Goal: Task Accomplishment & Management: Manage account settings

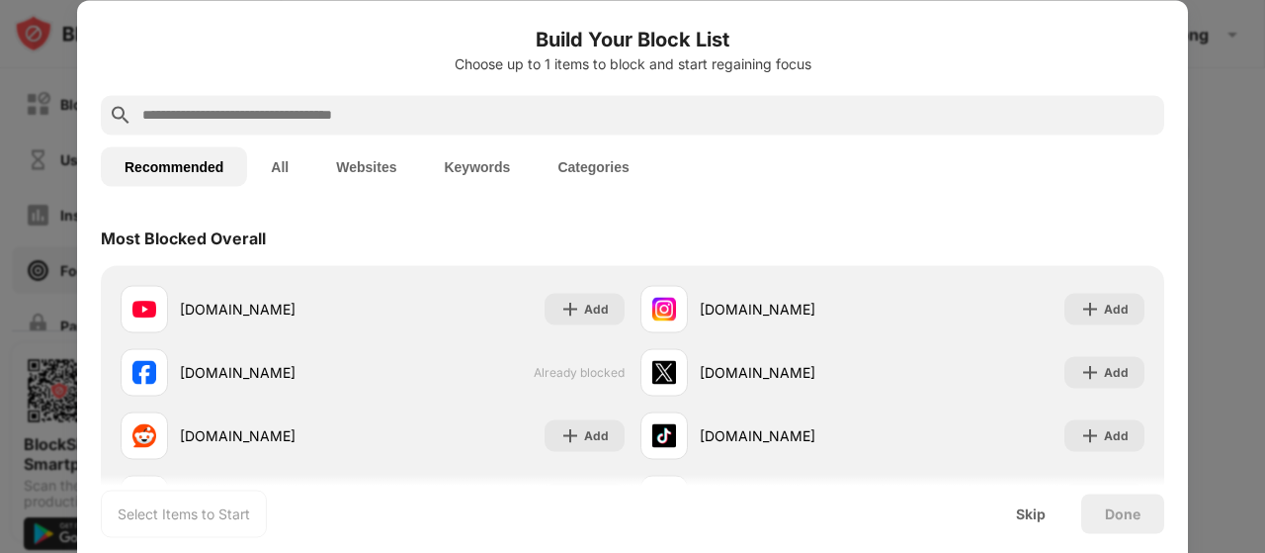
click at [271, 169] on button "All" at bounding box center [279, 166] width 65 height 40
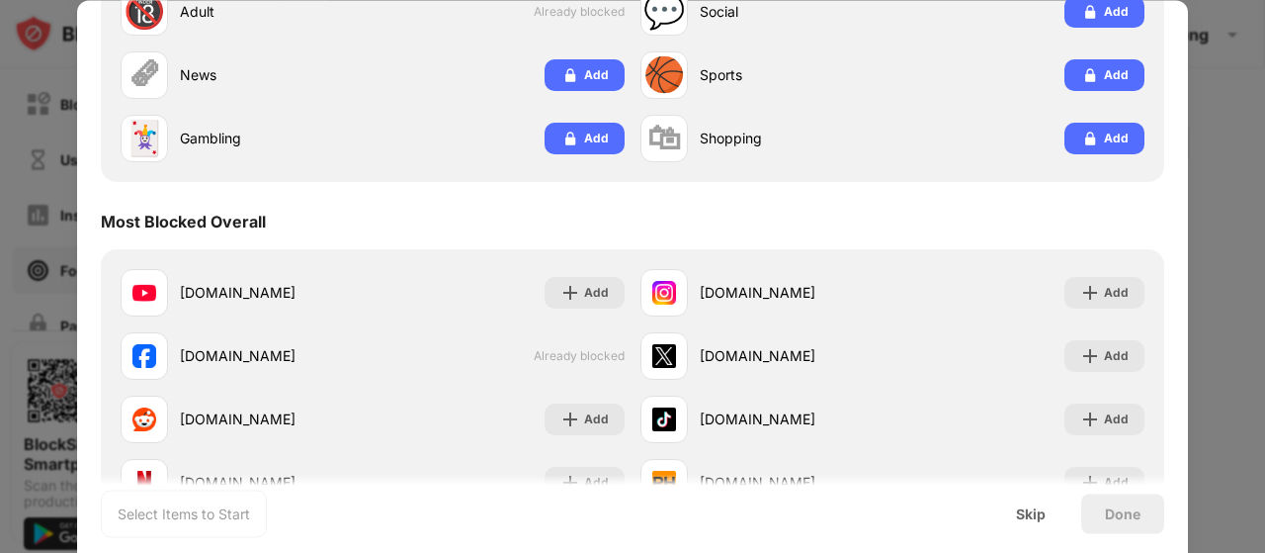
scroll to position [395, 0]
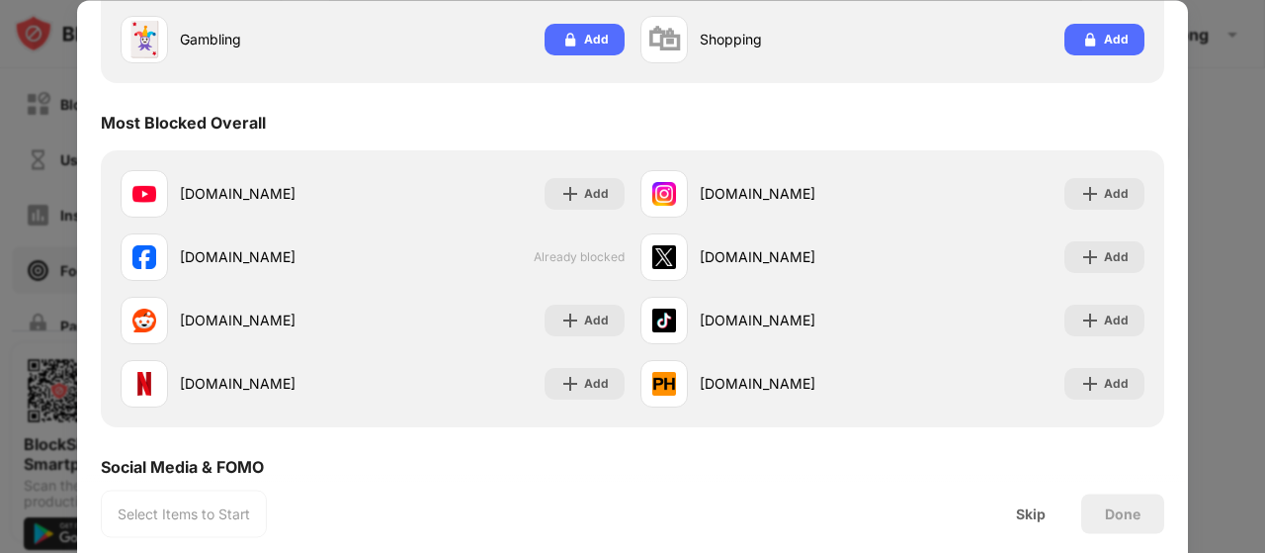
click at [1239, 155] on div at bounding box center [632, 276] width 1265 height 553
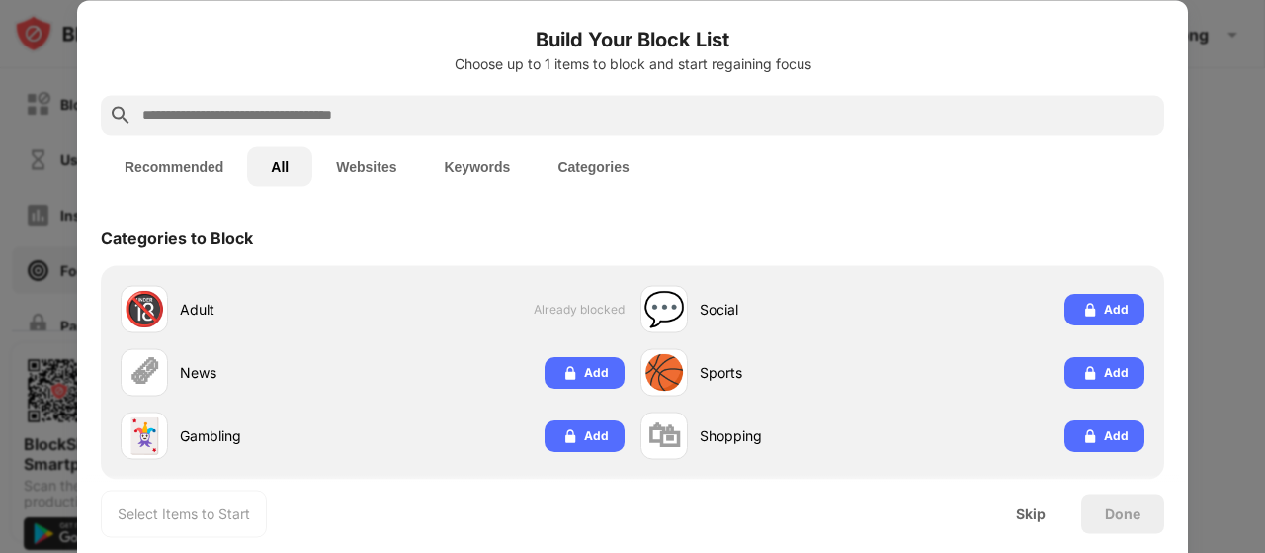
click at [55, 43] on div at bounding box center [632, 276] width 1265 height 553
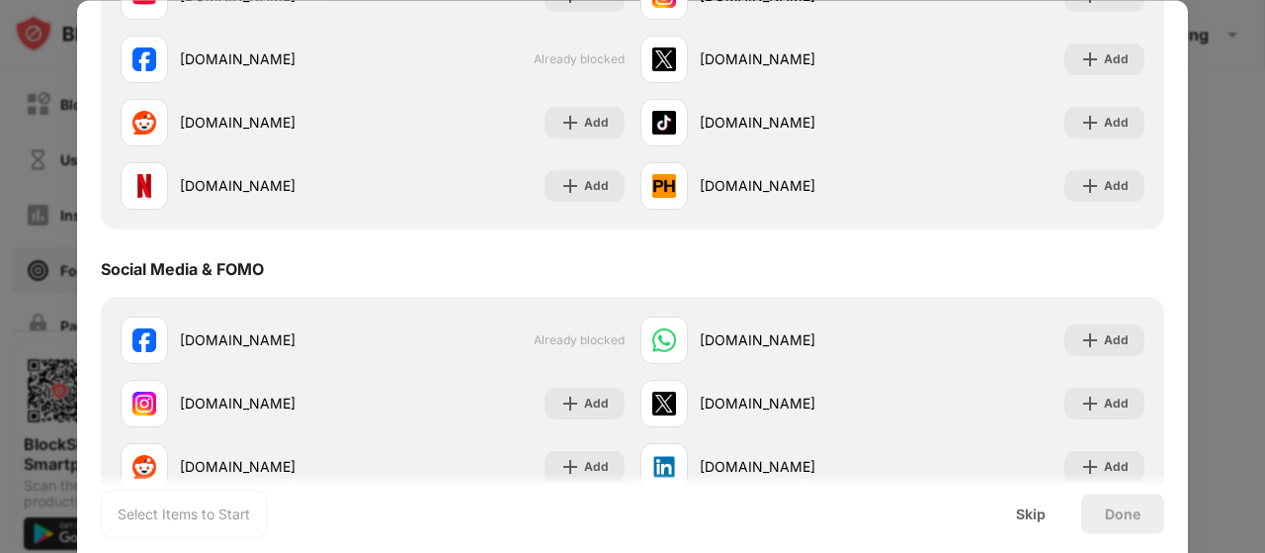
click at [42, 173] on div at bounding box center [632, 276] width 1265 height 553
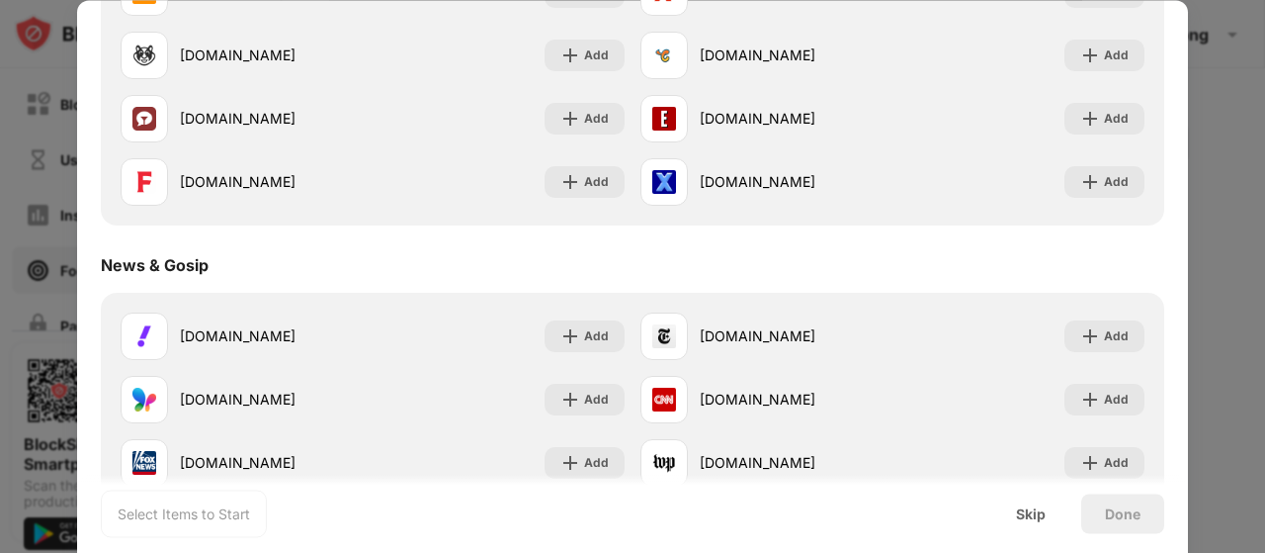
scroll to position [1582, 0]
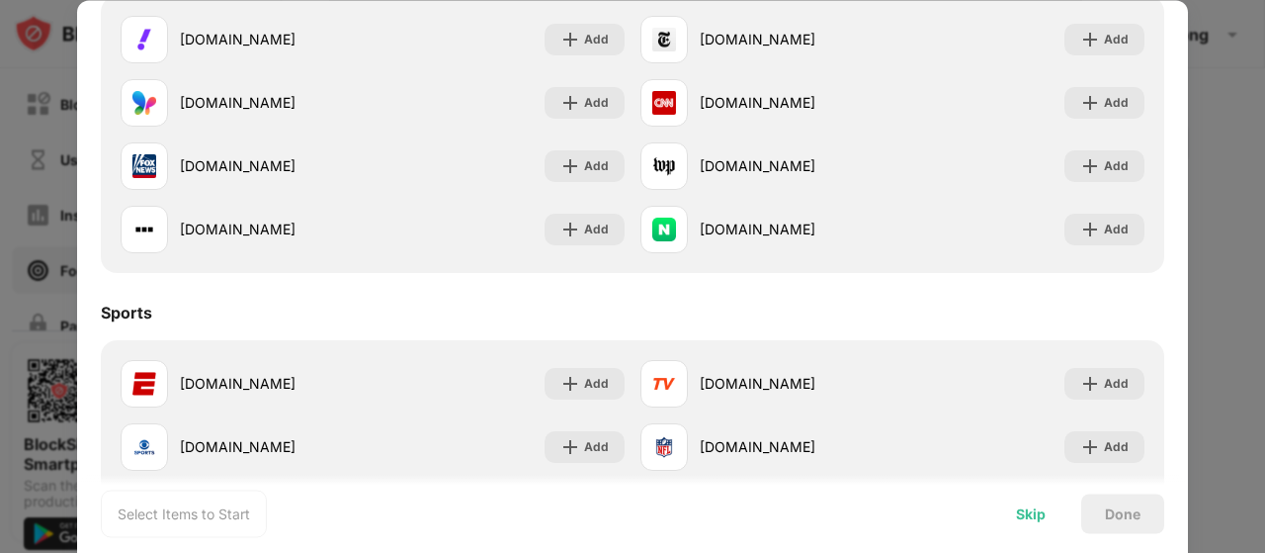
click at [1032, 515] on div "Skip" at bounding box center [1031, 513] width 30 height 16
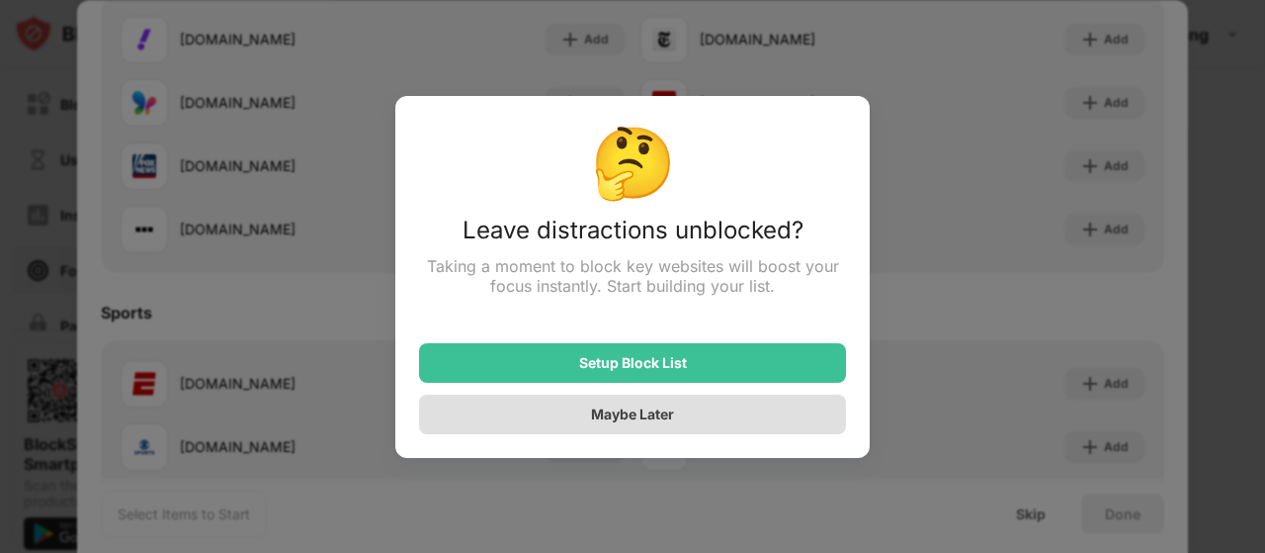
click at [682, 417] on div "Maybe Later" at bounding box center [632, 414] width 427 height 40
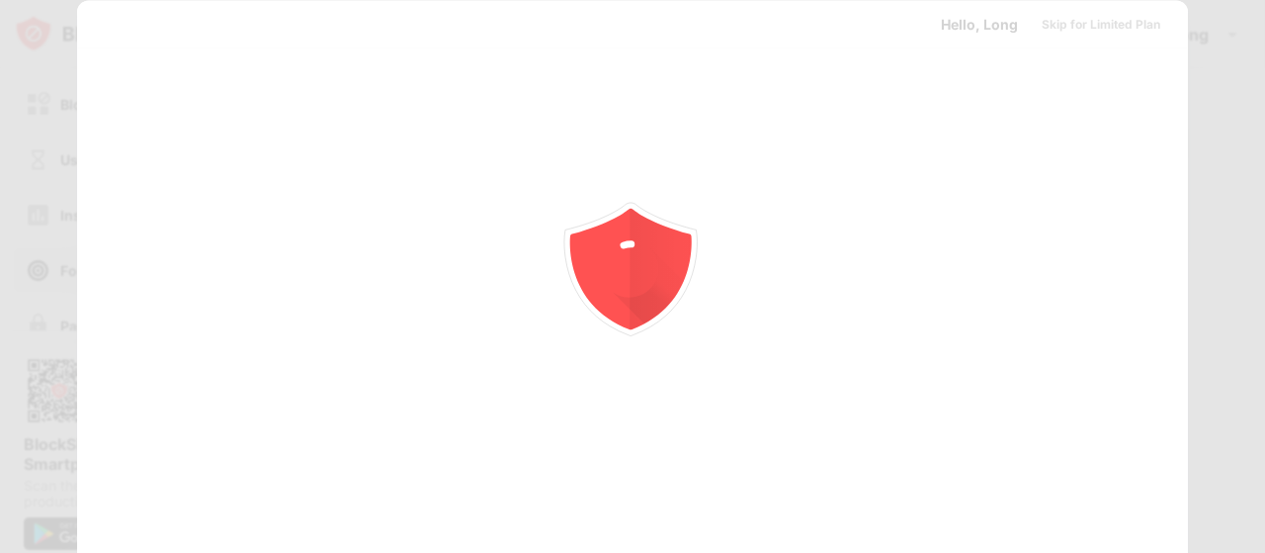
scroll to position [0, 0]
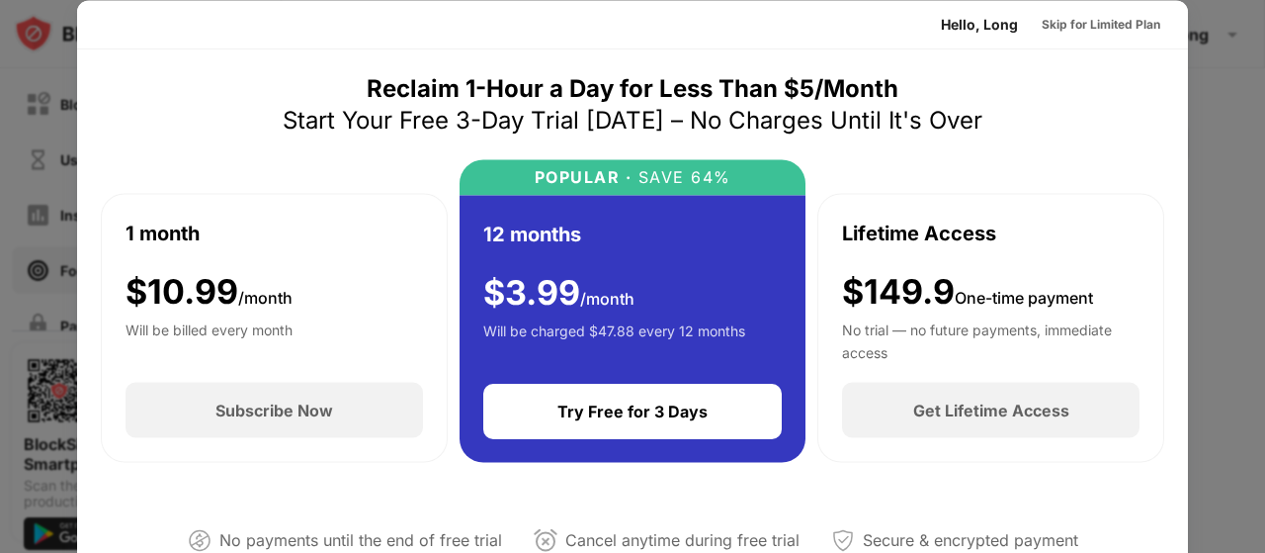
click at [945, 226] on div "Lifetime Access" at bounding box center [919, 232] width 154 height 30
click at [946, 228] on div "Lifetime Access" at bounding box center [919, 232] width 154 height 30
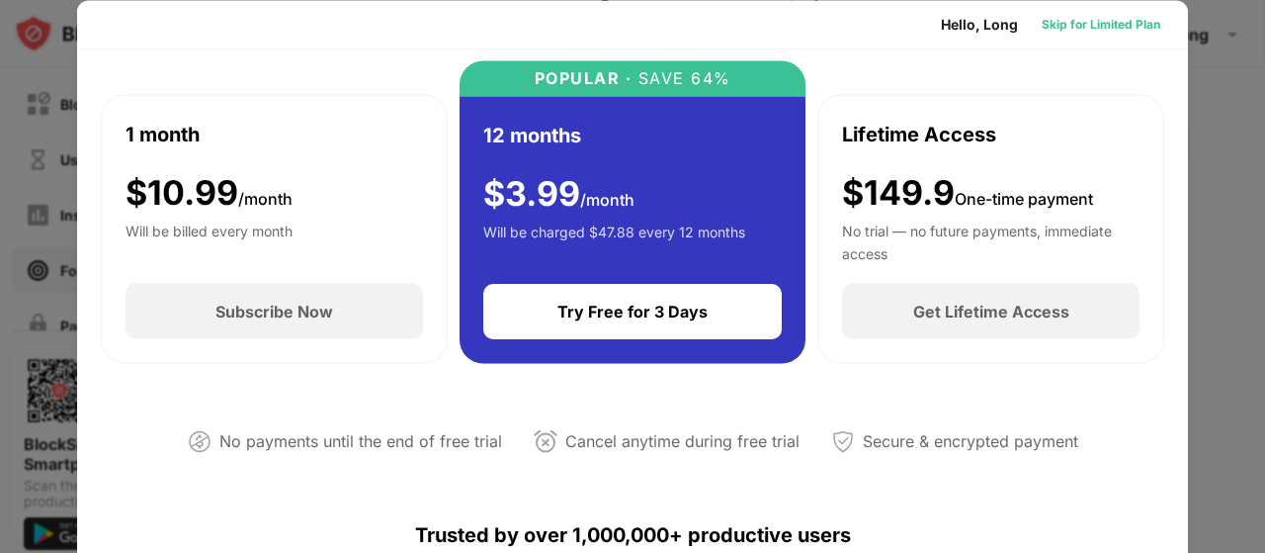
click at [1056, 12] on div "Skip for Limited Plan" at bounding box center [1101, 24] width 150 height 32
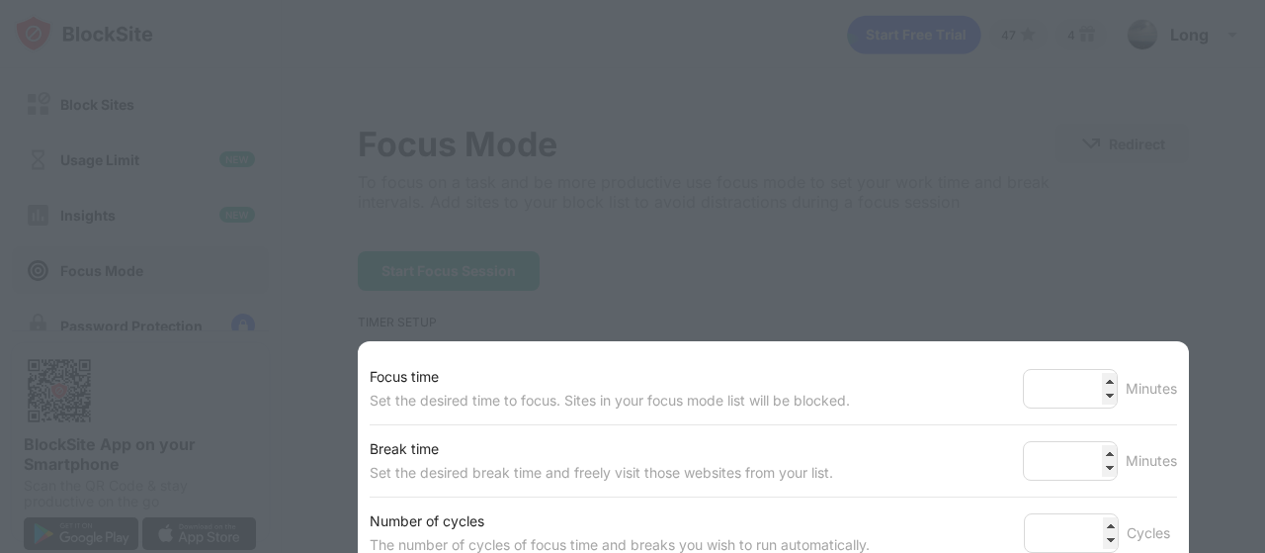
click at [942, 263] on div at bounding box center [632, 276] width 1265 height 553
click at [1143, 255] on div at bounding box center [632, 276] width 1265 height 553
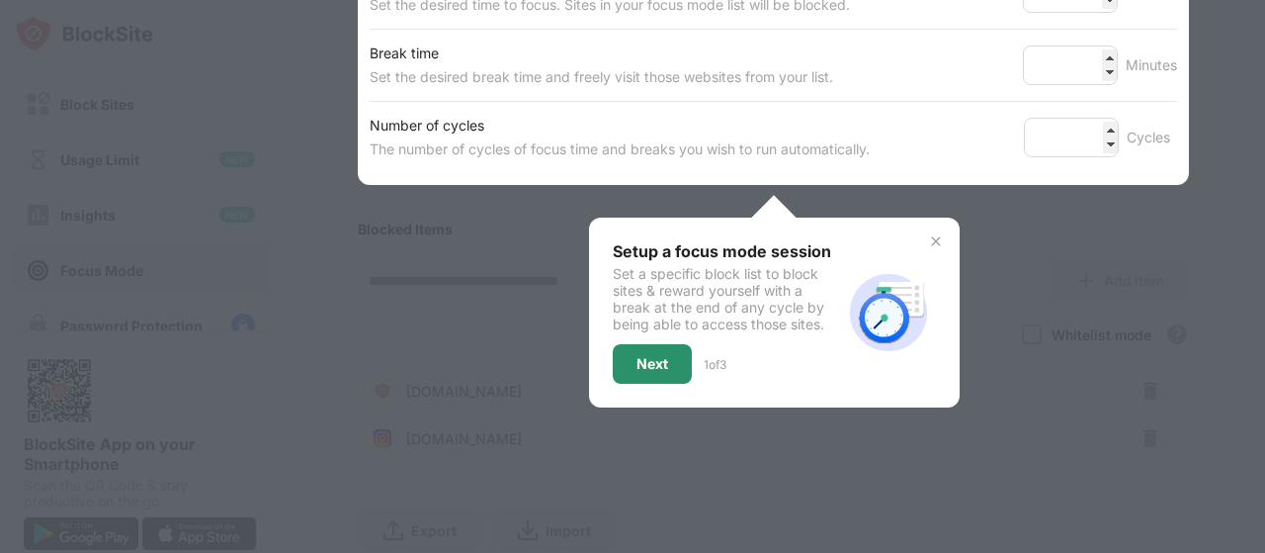
click at [650, 361] on div "Next" at bounding box center [653, 364] width 32 height 16
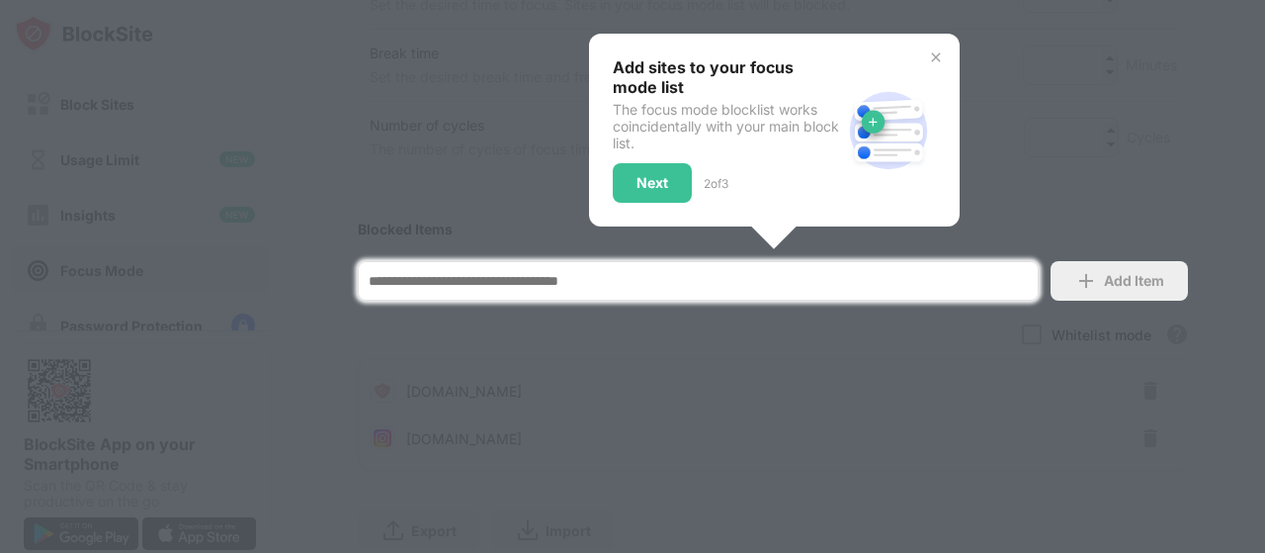
scroll to position [478, 0]
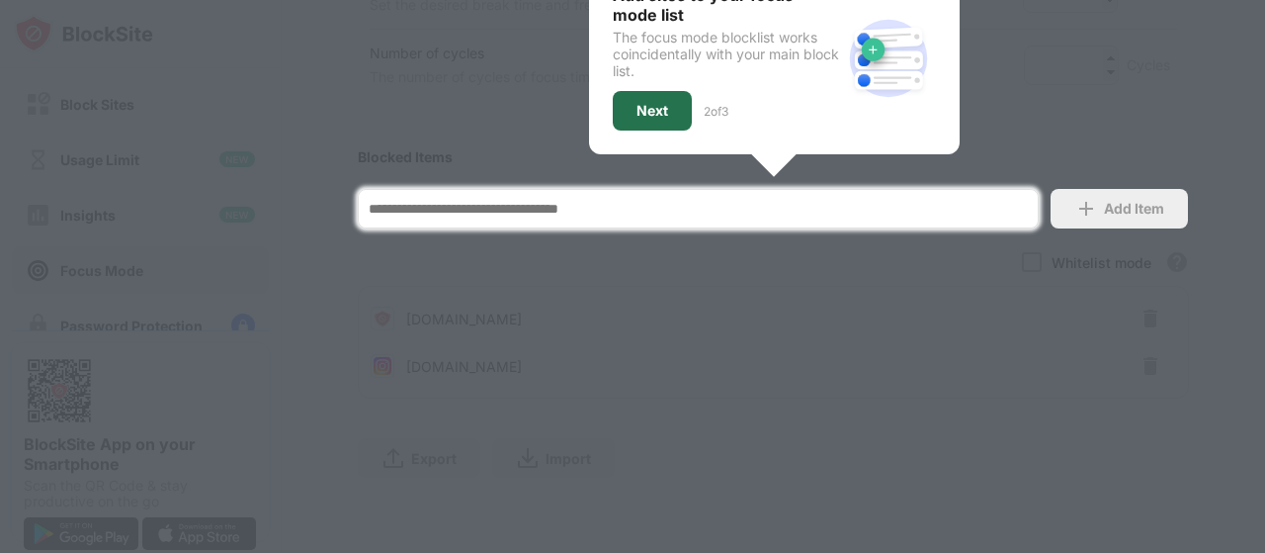
click at [655, 103] on div "Next" at bounding box center [653, 111] width 32 height 16
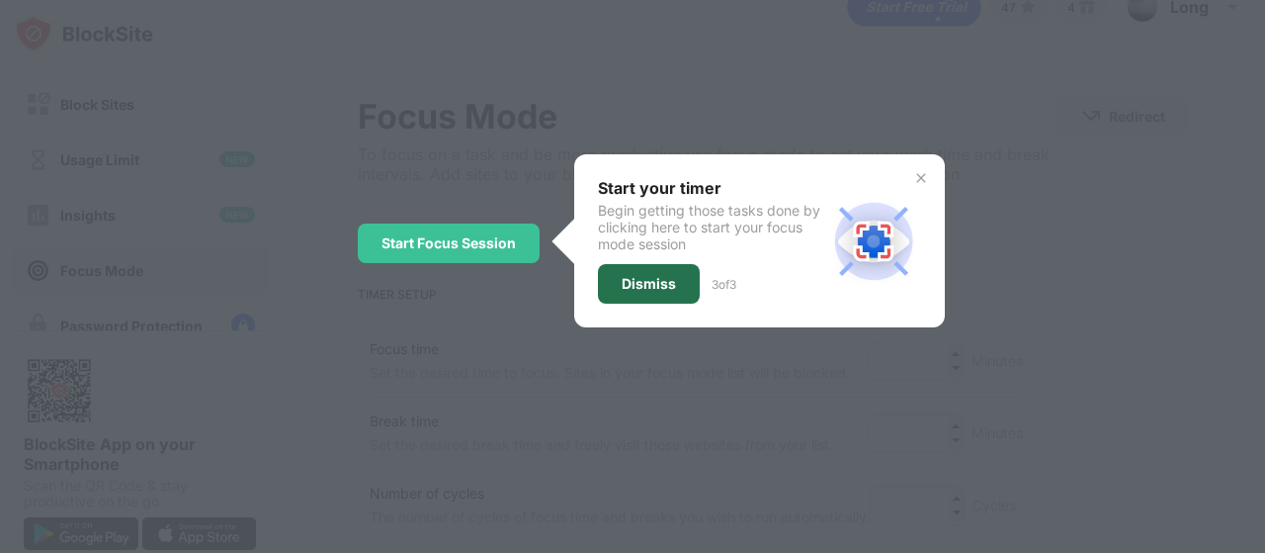
click at [658, 280] on div "Dismiss" at bounding box center [649, 284] width 54 height 16
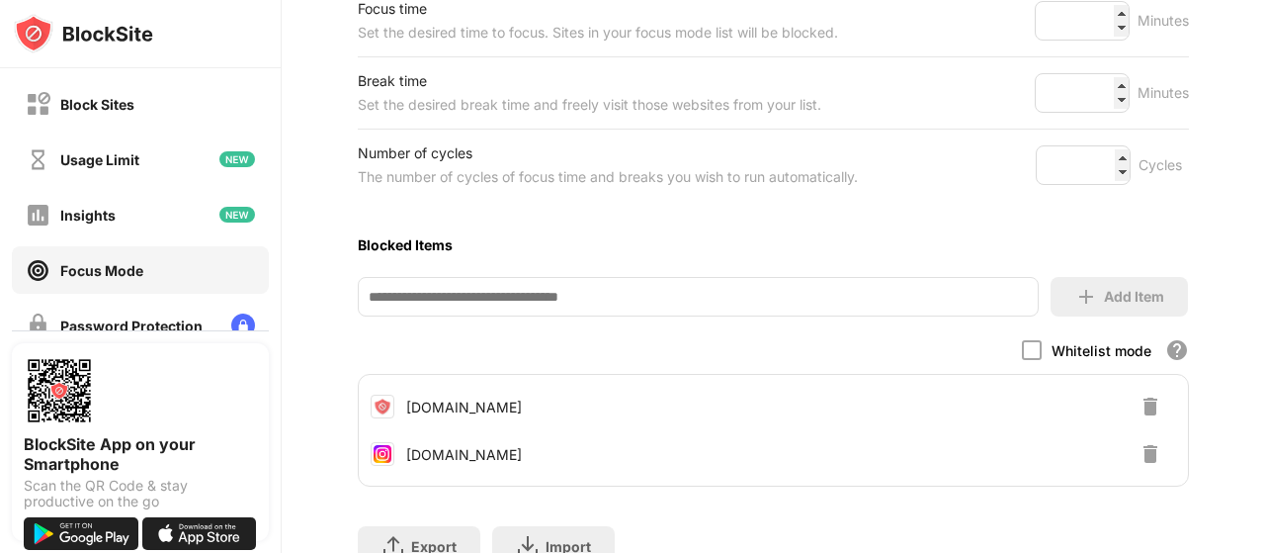
scroll to position [0, 0]
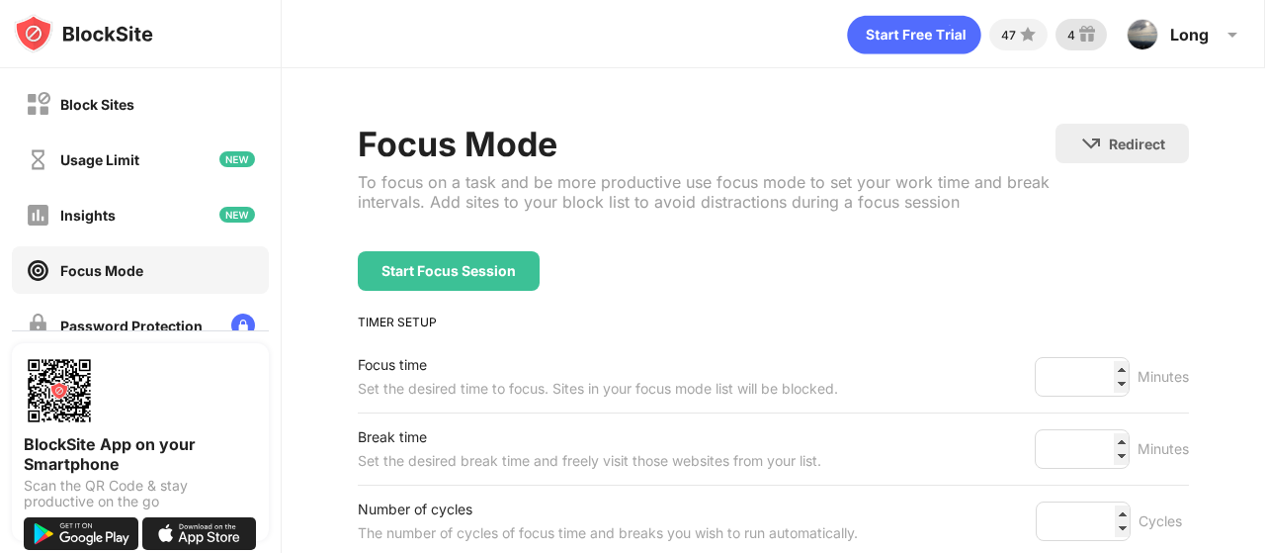
click at [1078, 39] on img at bounding box center [1087, 35] width 24 height 24
click at [130, 221] on div "Insights" at bounding box center [140, 214] width 257 height 47
click at [133, 217] on div "Block Sites Usage Limit Insights Focus Mode Password Protection Custom Block Pa…" at bounding box center [632, 276] width 1265 height 553
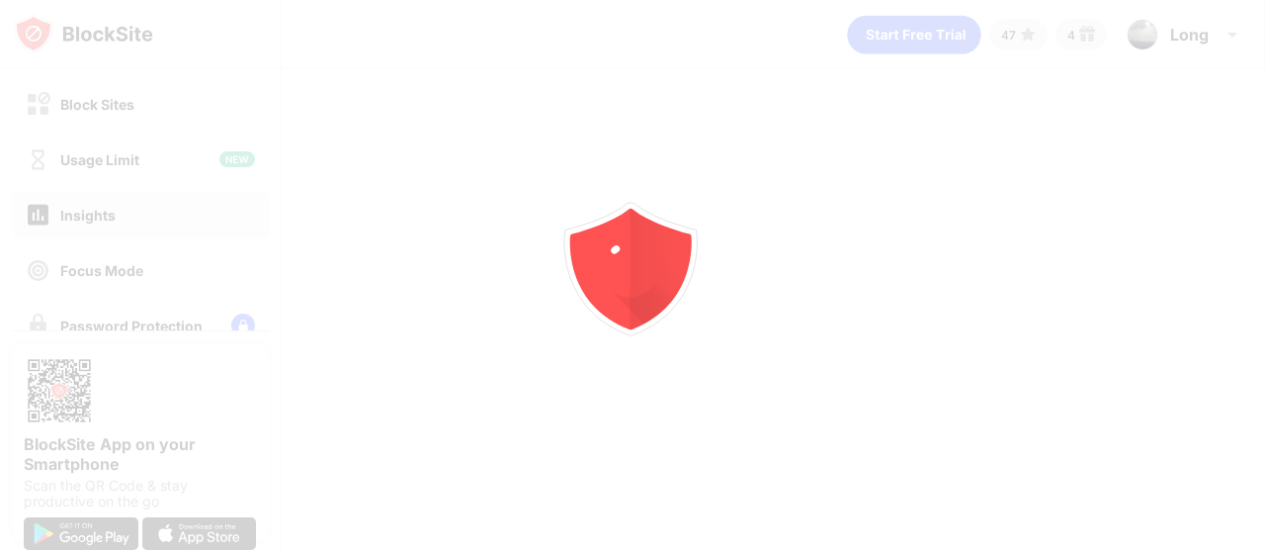
click at [133, 217] on div at bounding box center [632, 276] width 1265 height 553
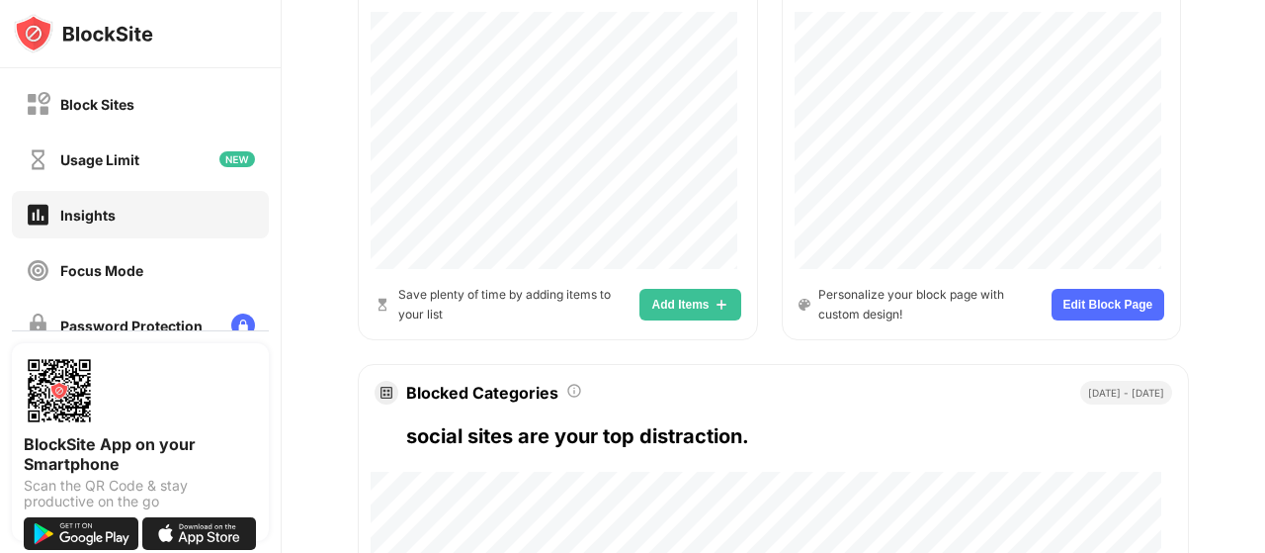
scroll to position [1183, 0]
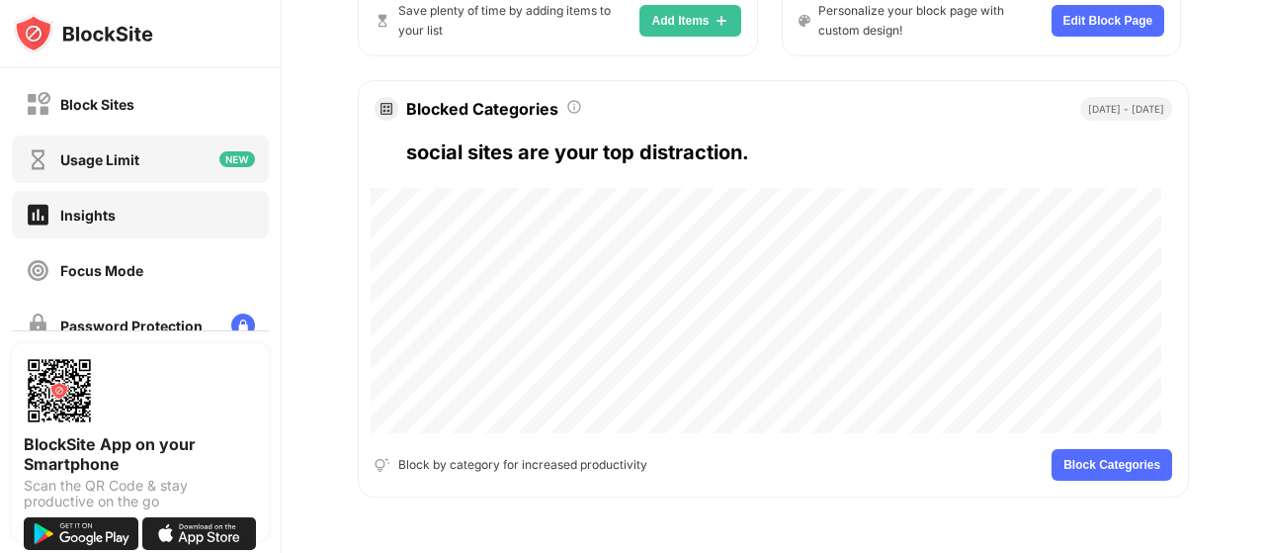
click at [149, 163] on div "Usage Limit" at bounding box center [140, 158] width 257 height 47
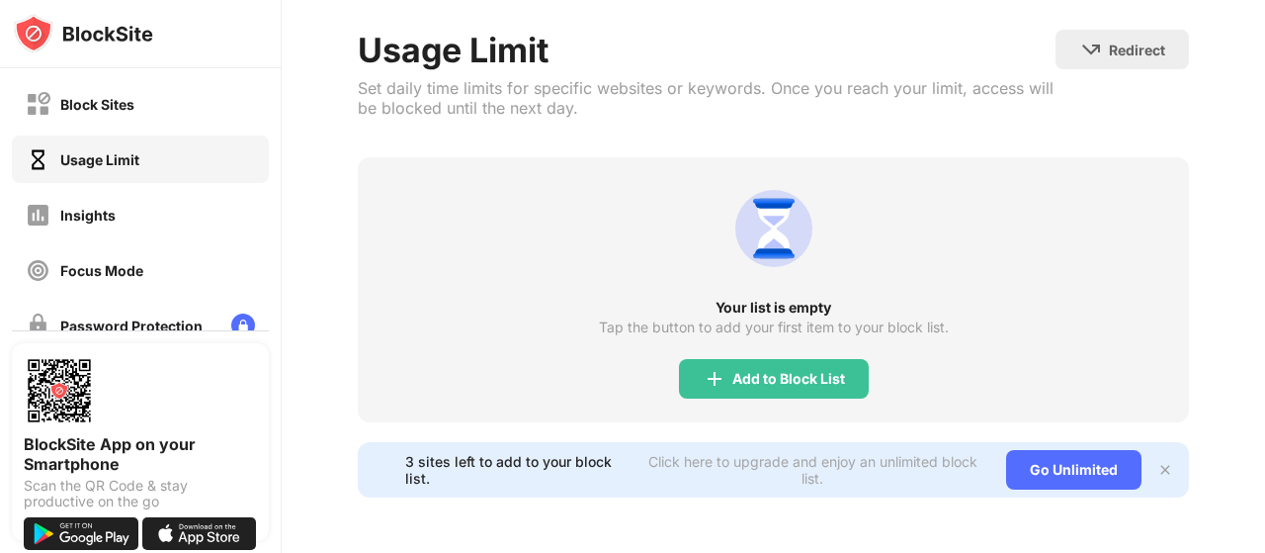
scroll to position [198, 0]
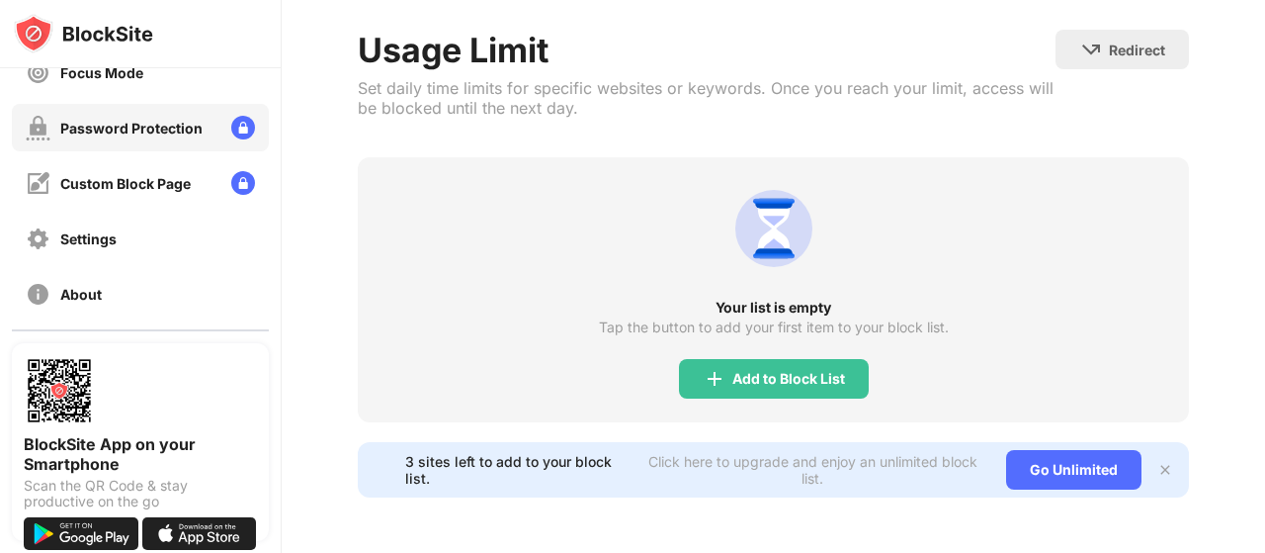
click at [159, 116] on div "Password Protection" at bounding box center [114, 128] width 177 height 25
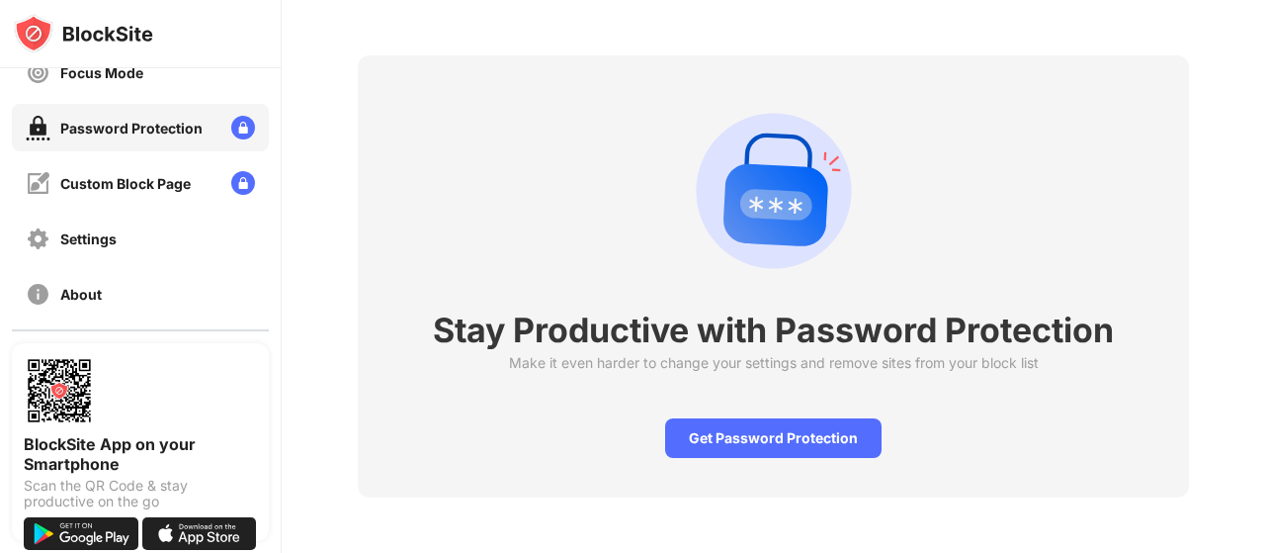
scroll to position [83, 0]
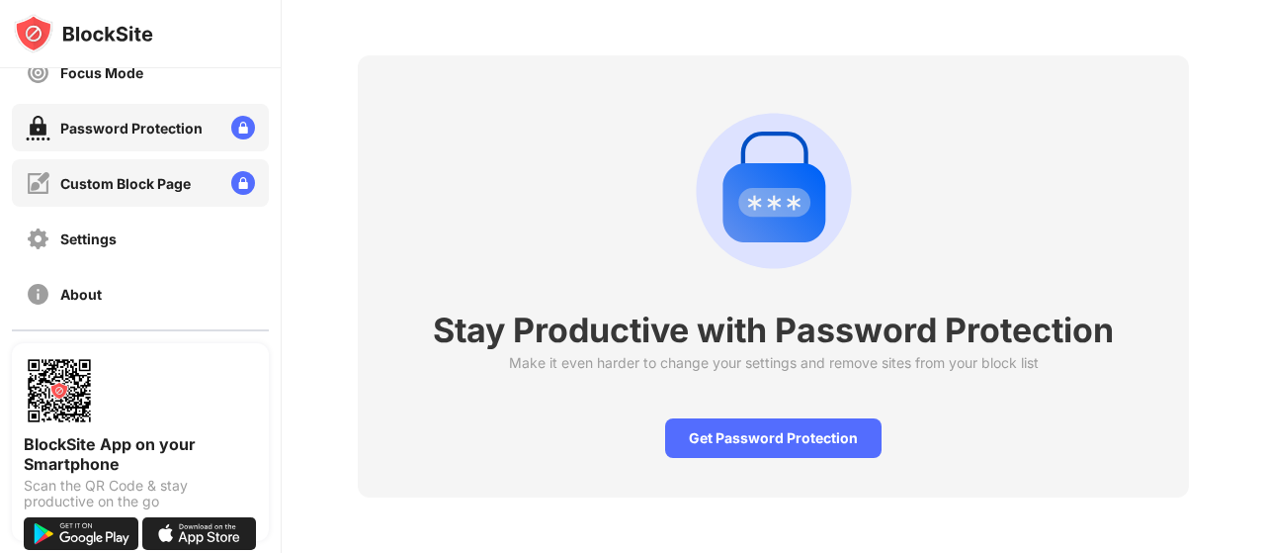
click at [146, 165] on div "Custom Block Page" at bounding box center [140, 182] width 257 height 47
